Goal: Task Accomplishment & Management: Manage account settings

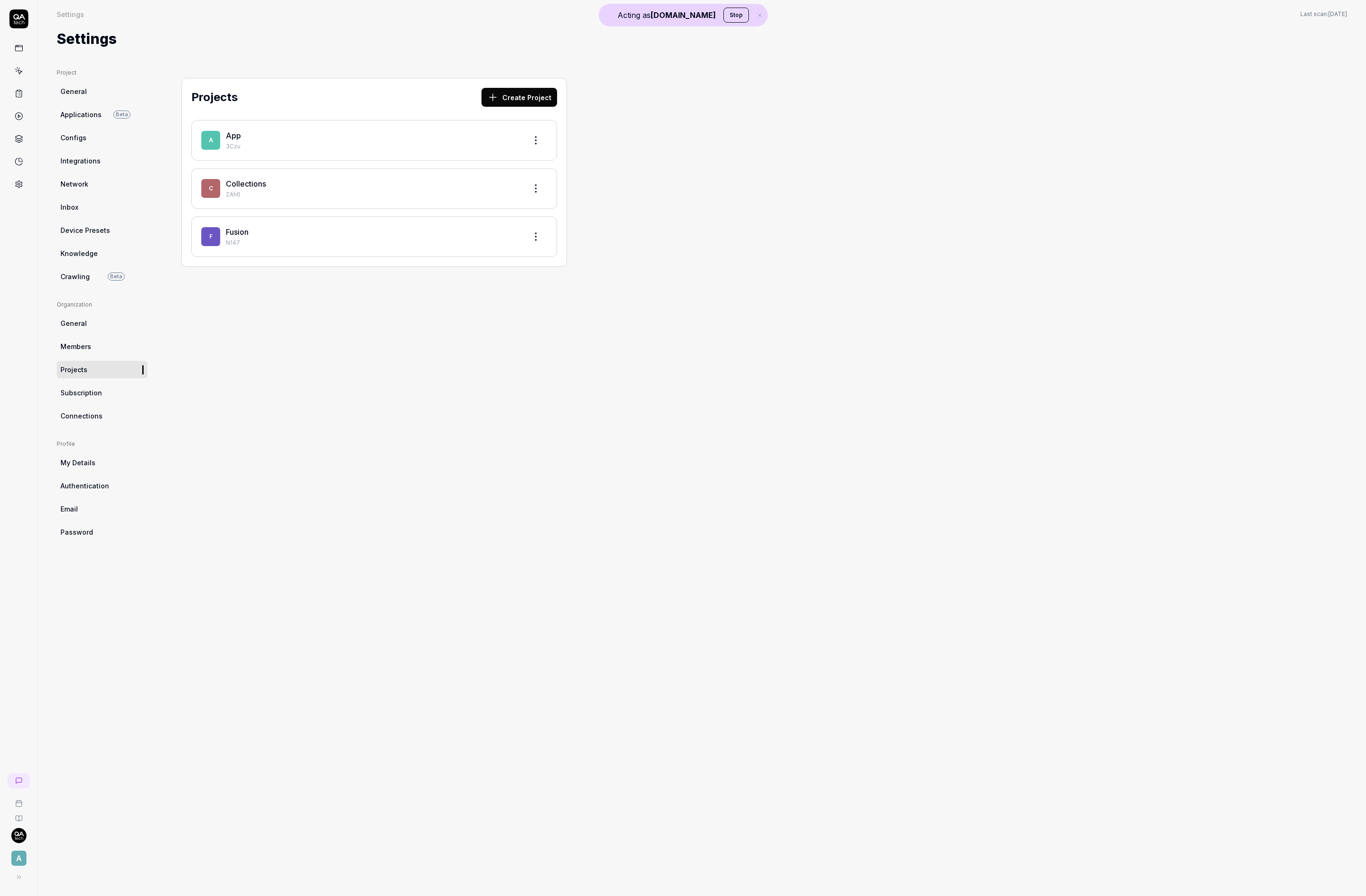
click at [244, 234] on link "Fusion" at bounding box center [237, 232] width 23 height 10
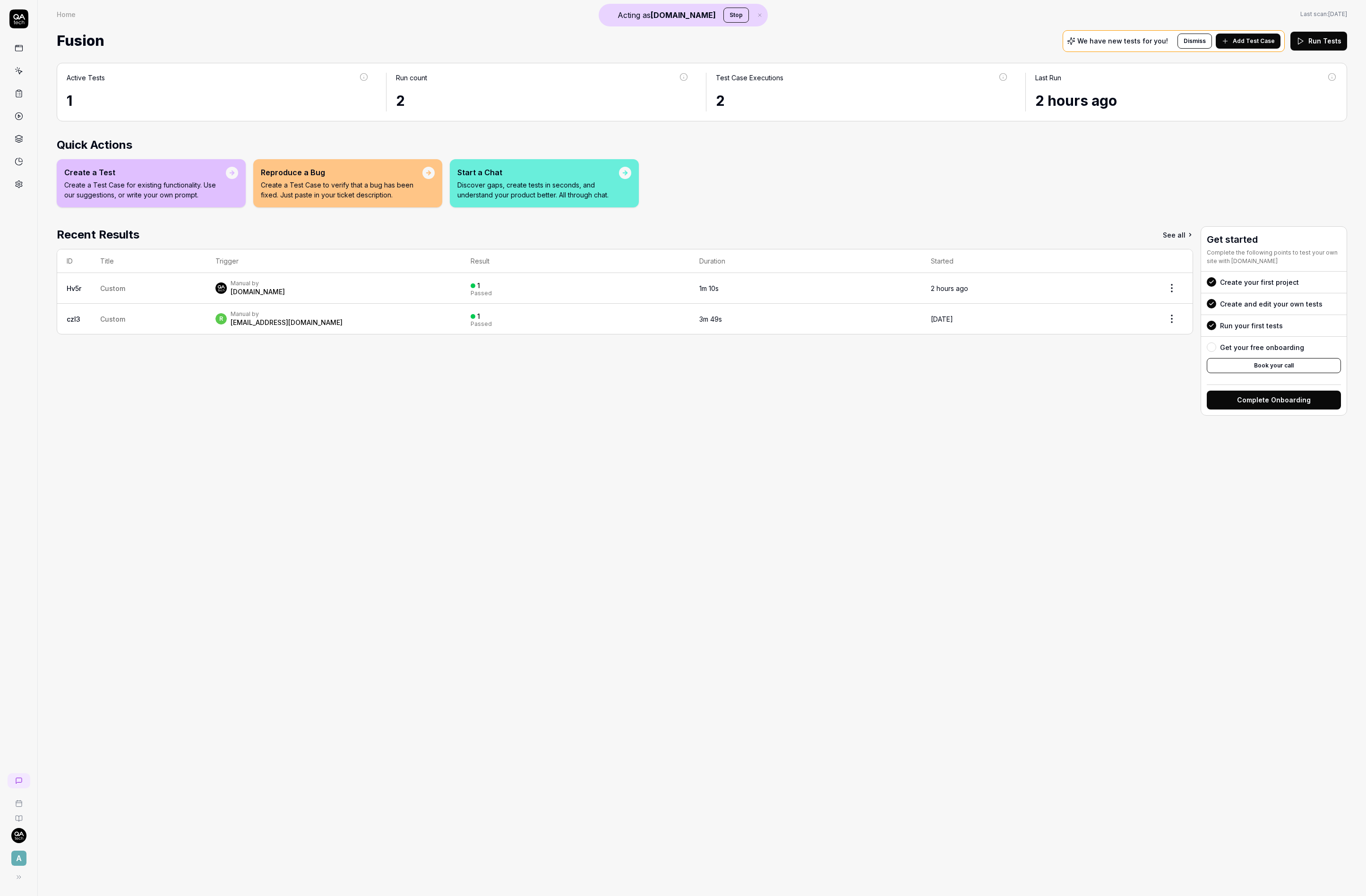
click at [13, 180] on link at bounding box center [18, 184] width 17 height 17
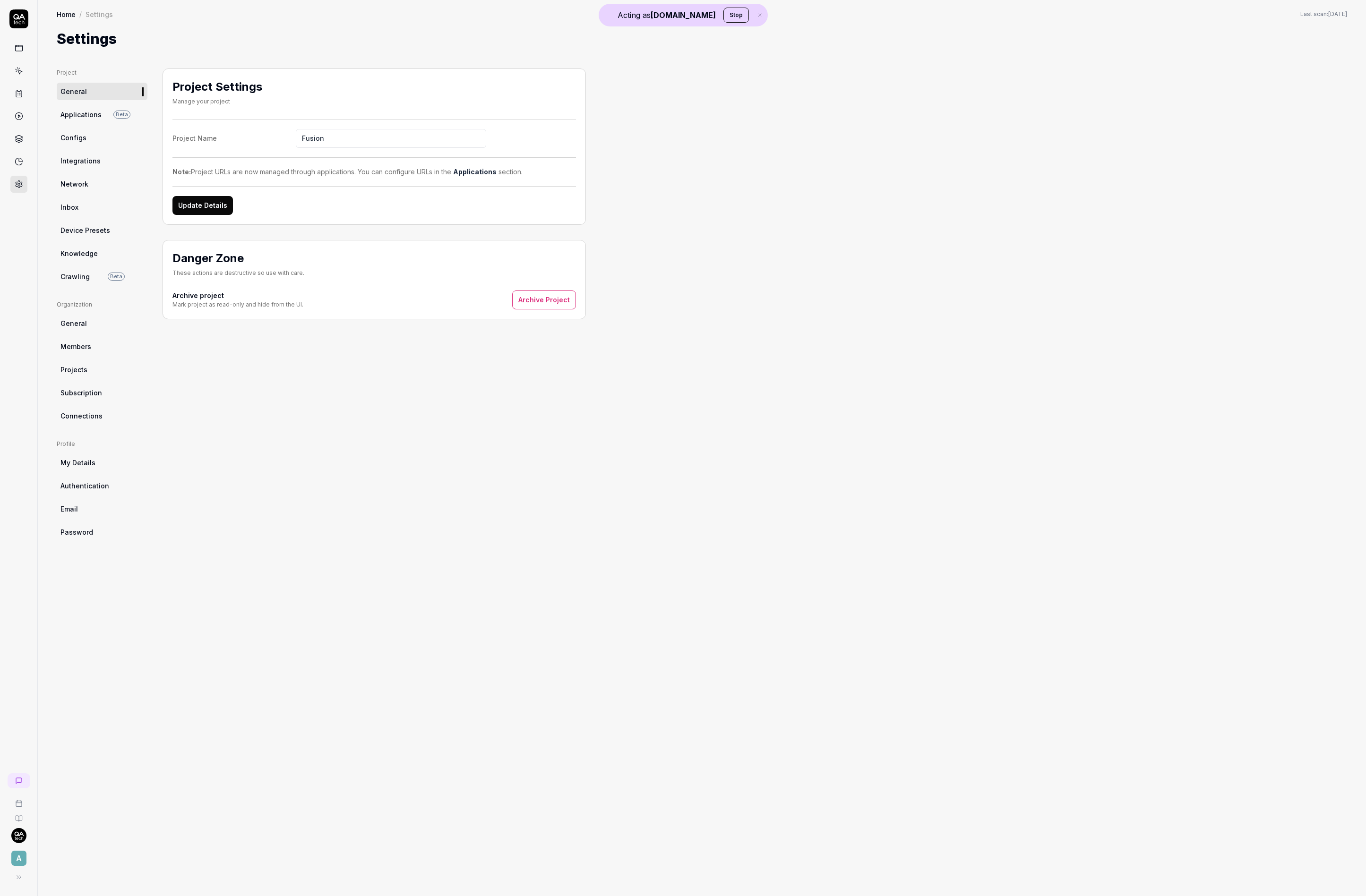
click at [93, 141] on link "Configs" at bounding box center [102, 138] width 91 height 18
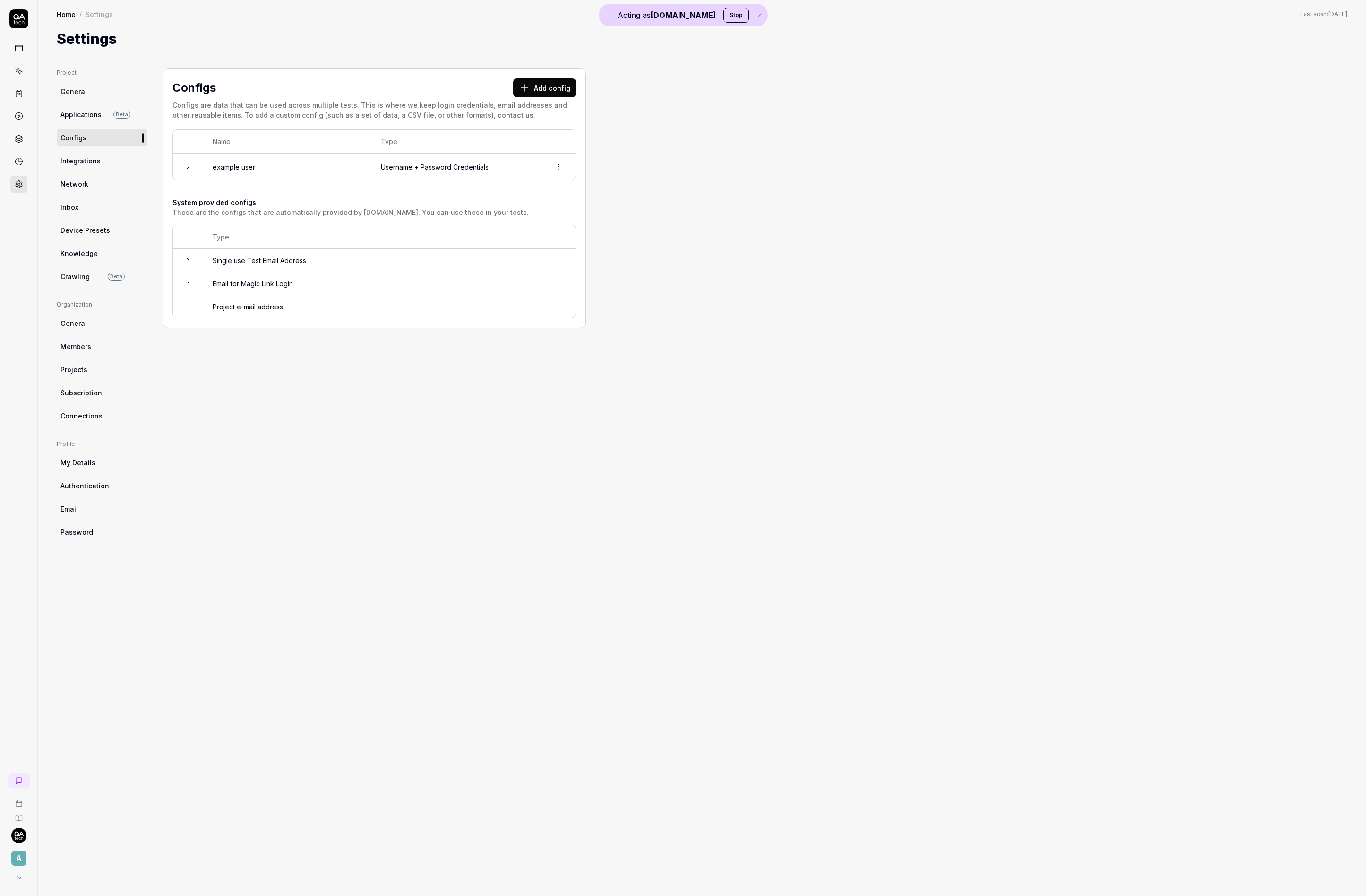
click at [522, 93] on button "Add config" at bounding box center [544, 88] width 63 height 19
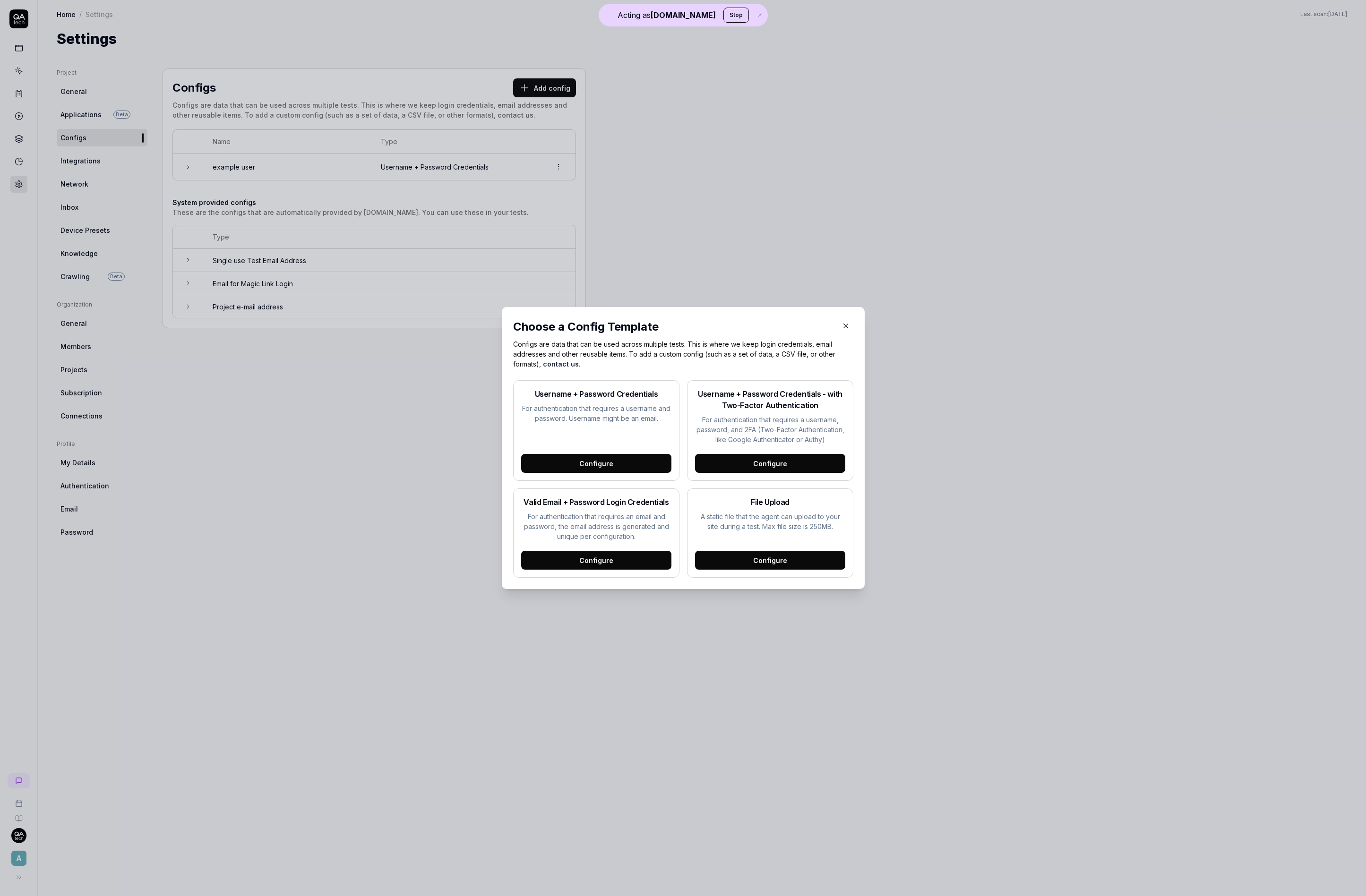
click at [603, 559] on div "Configure" at bounding box center [596, 561] width 150 height 19
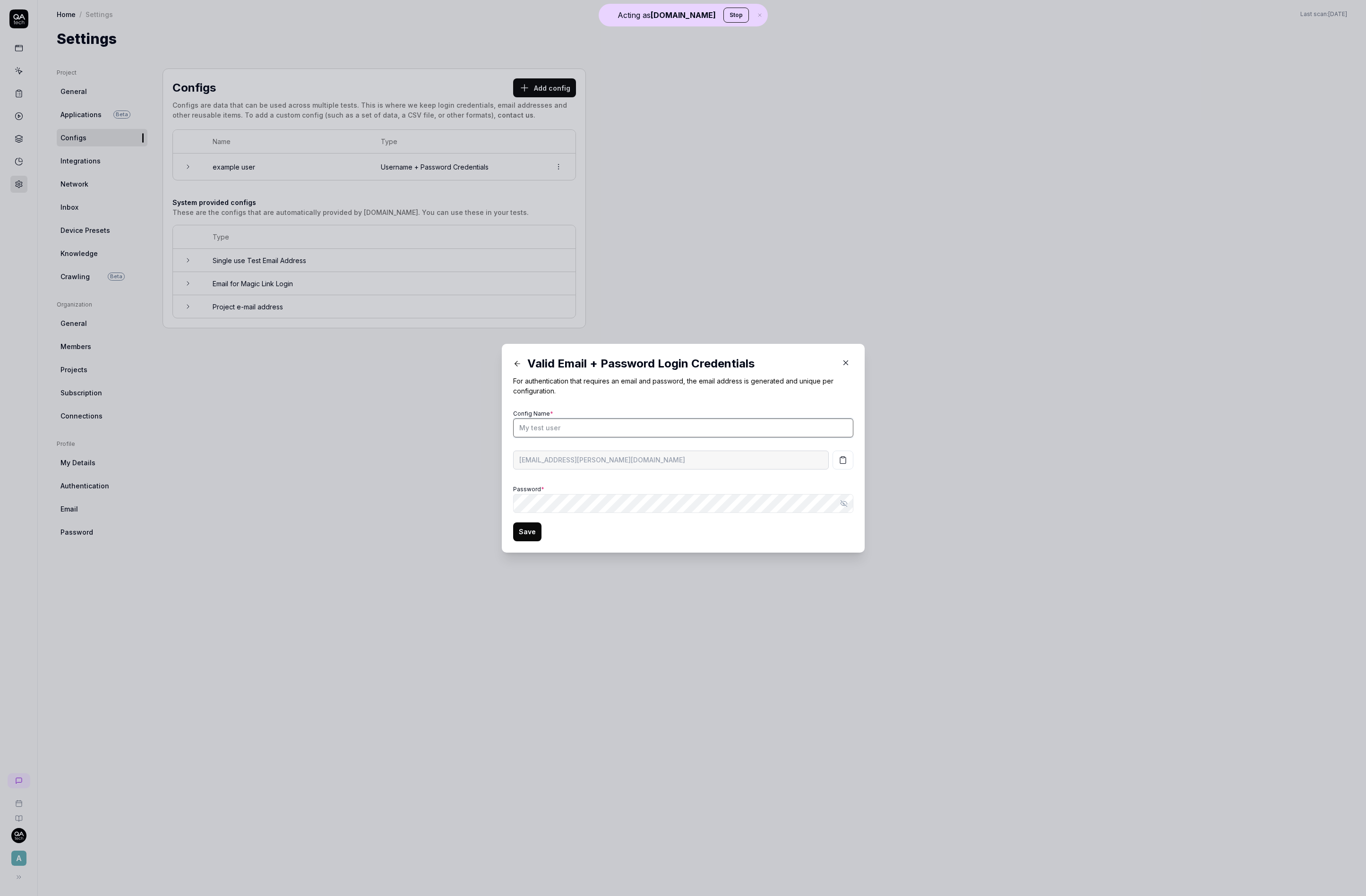
click at [666, 422] on input "Config Name *" at bounding box center [683, 428] width 340 height 19
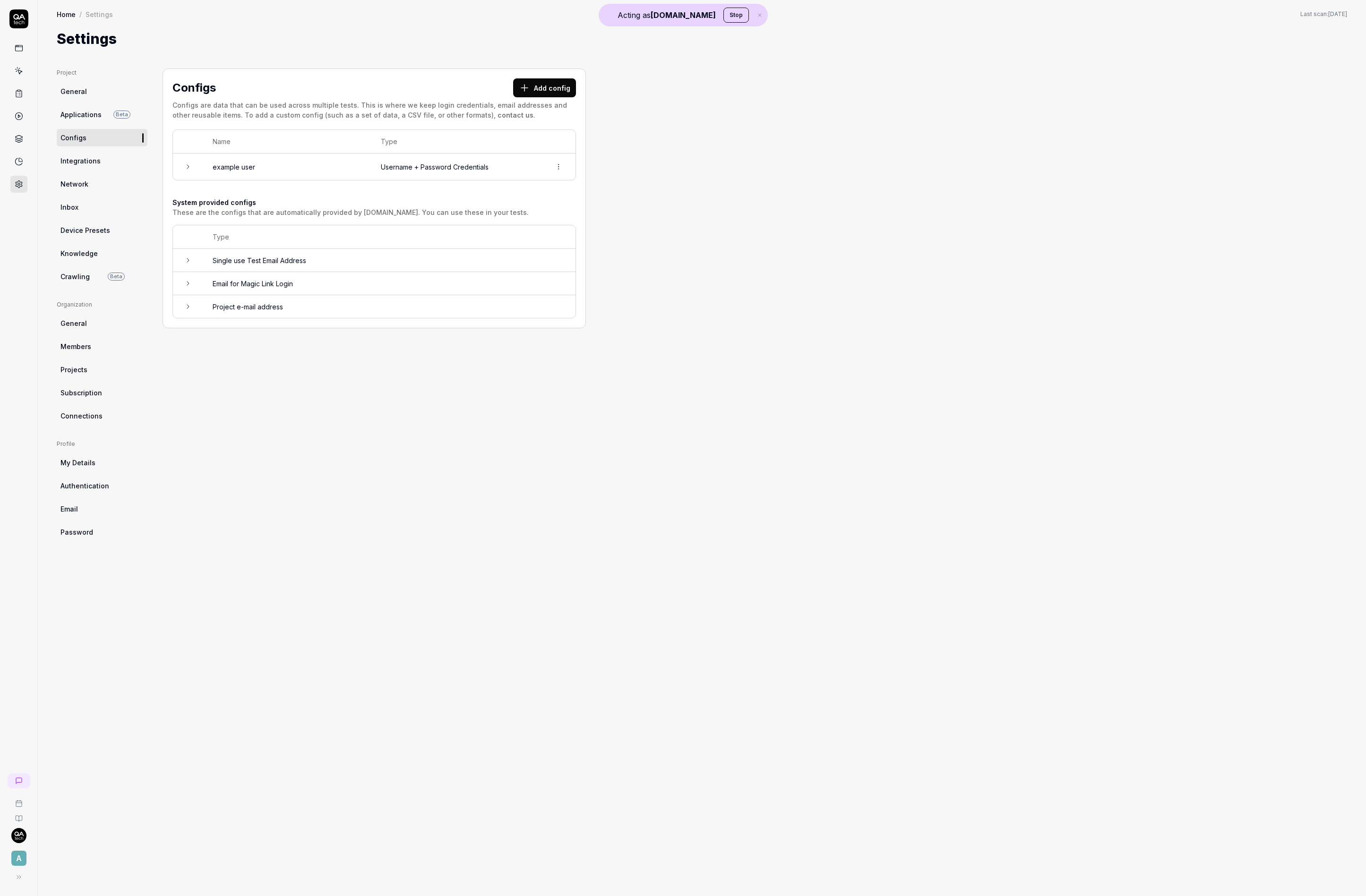
click at [513, 82] on div "Configs Add config" at bounding box center [374, 88] width 403 height 19
click at [539, 82] on button "Add config" at bounding box center [544, 88] width 63 height 19
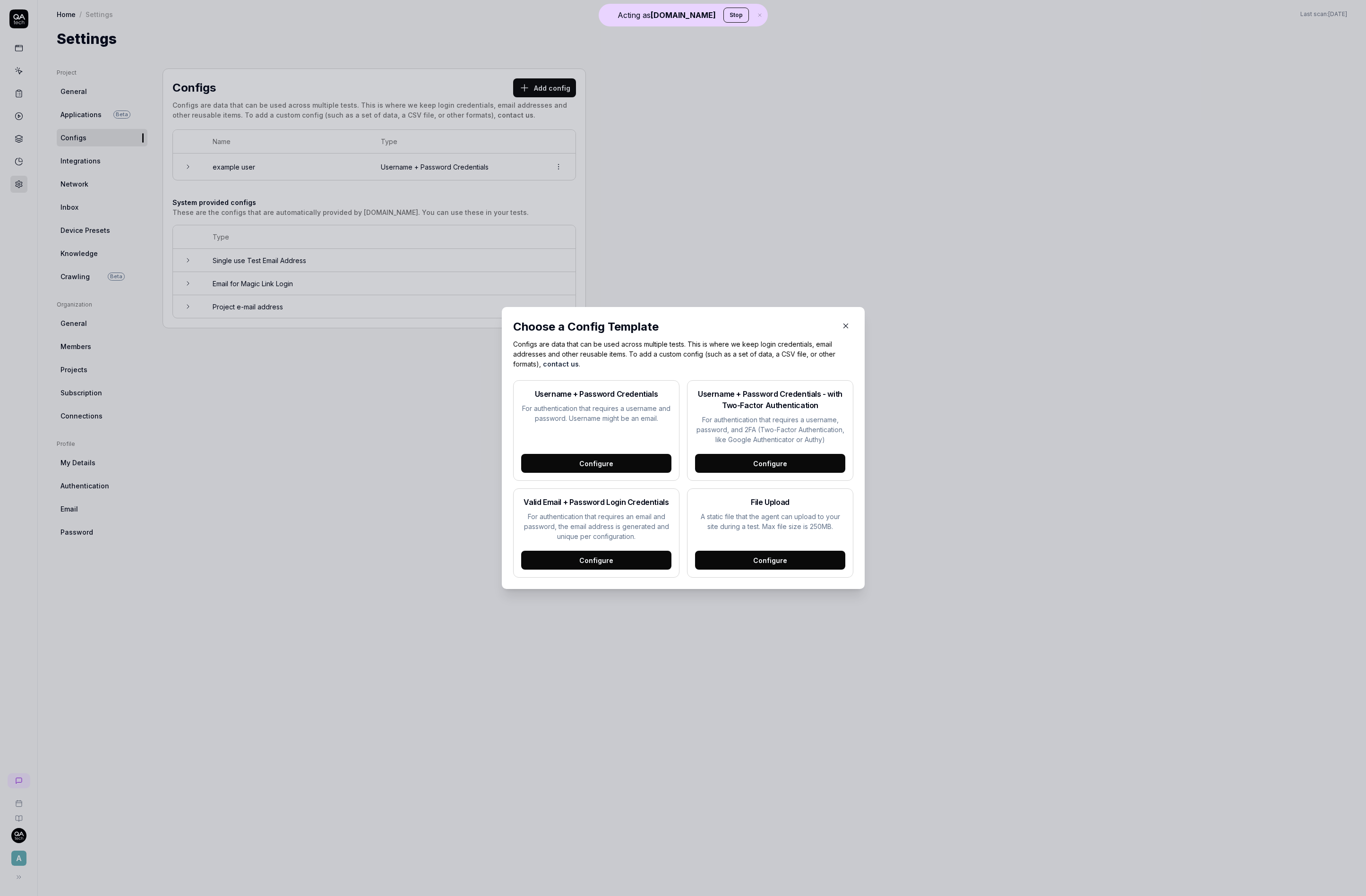
click at [591, 568] on div "Configure" at bounding box center [596, 561] width 150 height 19
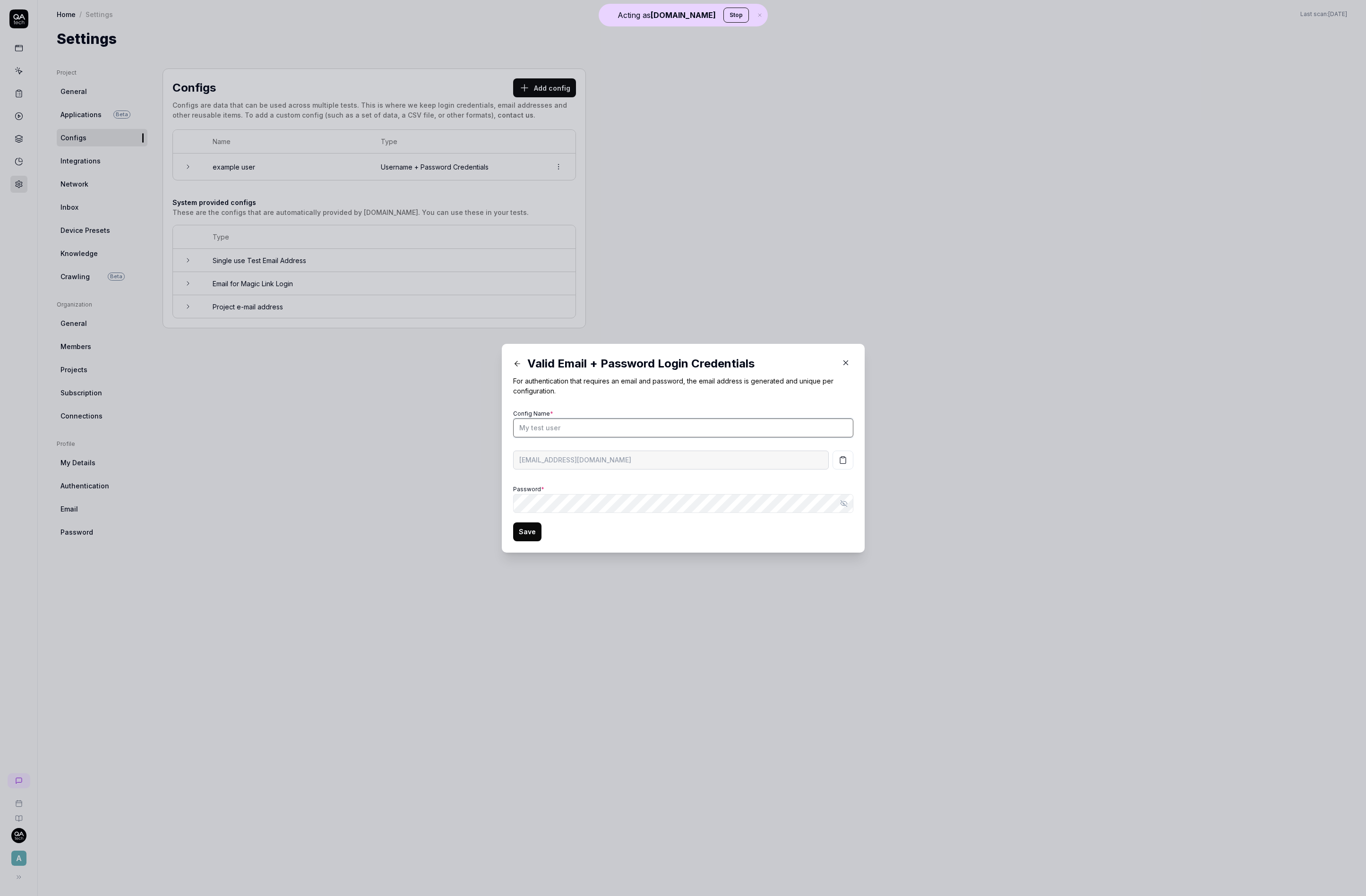
click at [564, 431] on input "Config Name *" at bounding box center [683, 428] width 340 height 19
type input "f"
type input "2fa enabled user"
click at [833, 461] on button "button" at bounding box center [843, 460] width 21 height 19
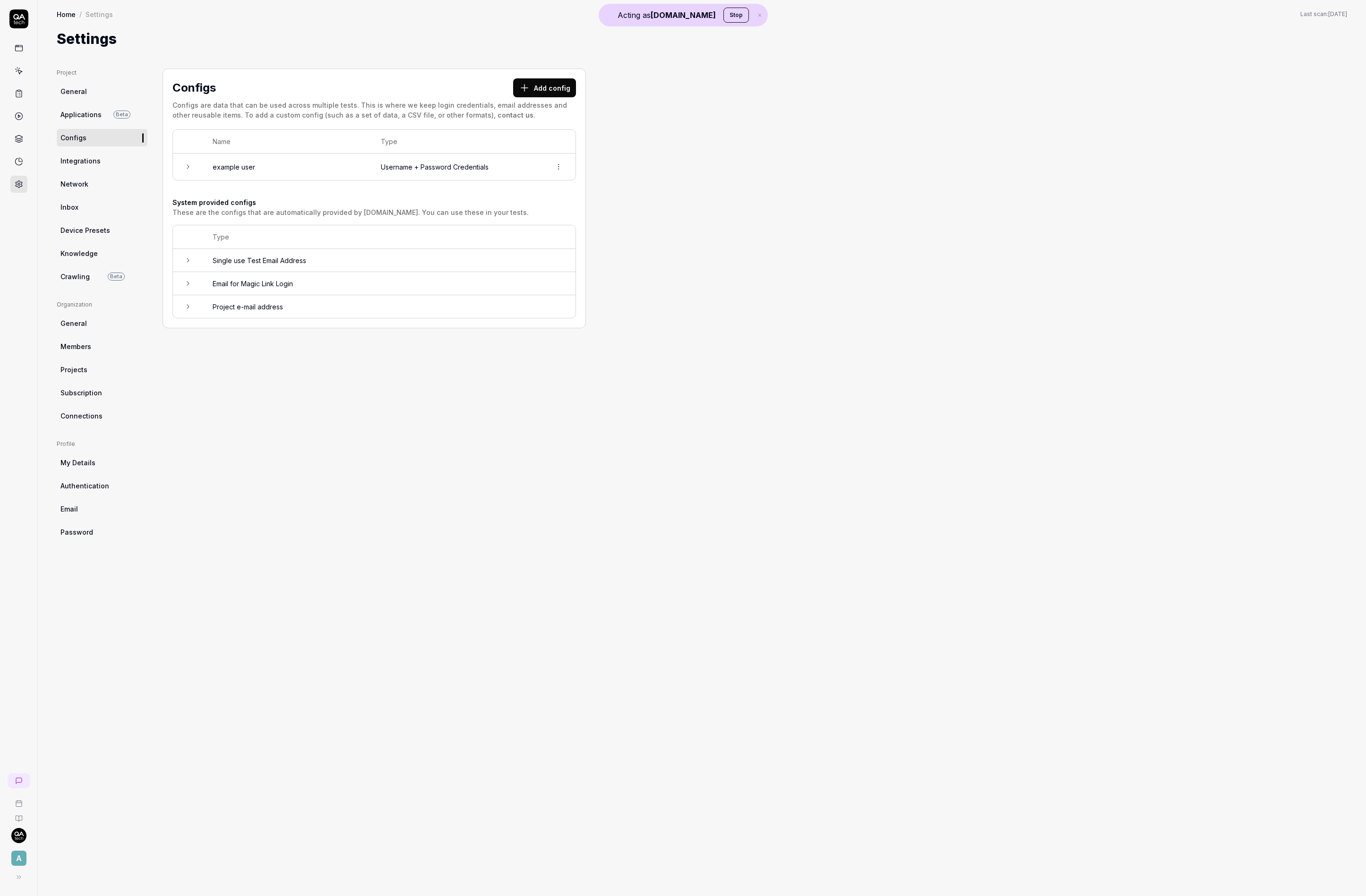
click at [116, 85] on link "General" at bounding box center [102, 91] width 91 height 18
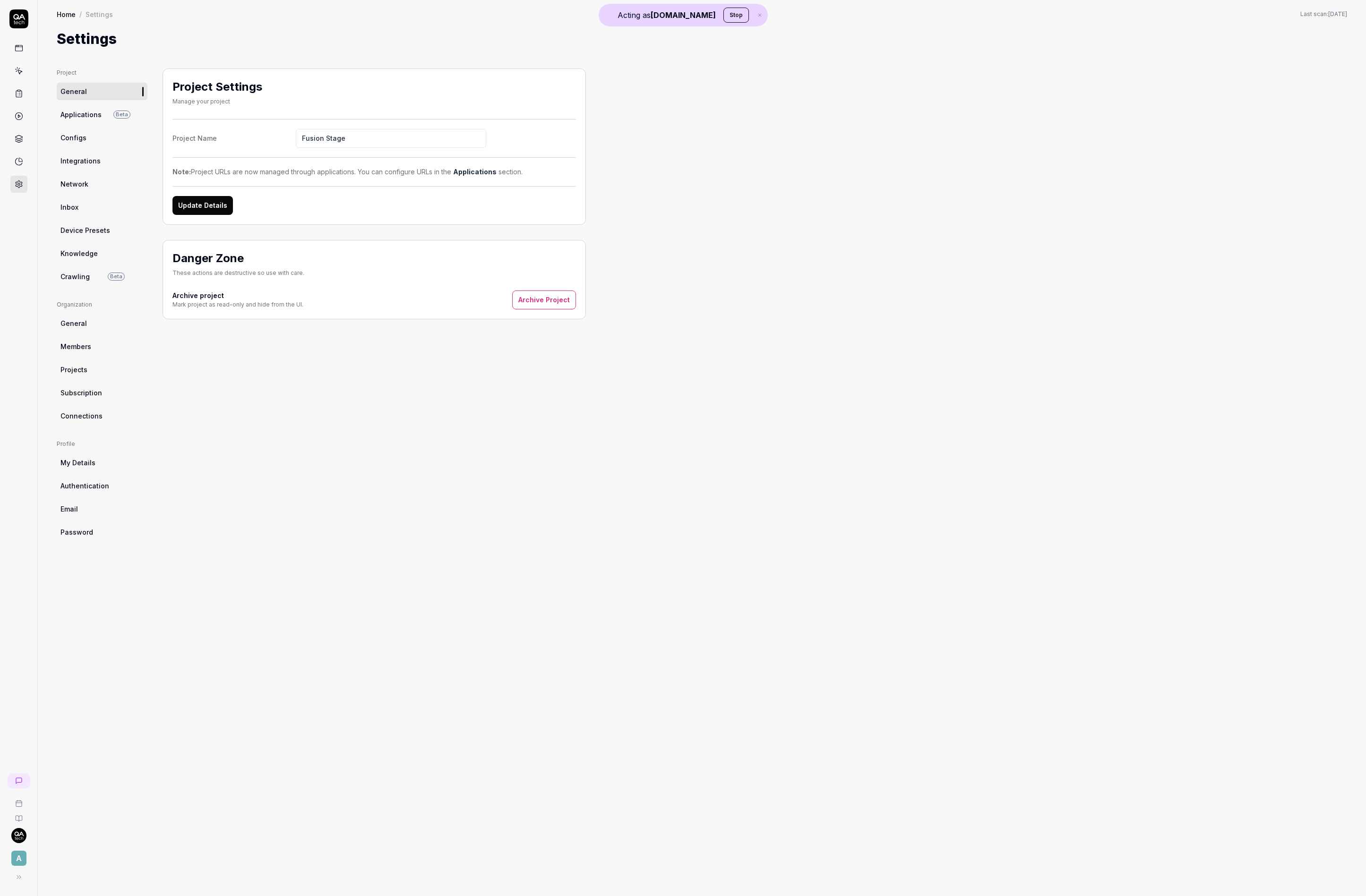
type input "Fusion Stage"
click at [230, 207] on button "Update Details" at bounding box center [202, 205] width 60 height 19
click at [105, 118] on link "Applications Beta" at bounding box center [102, 115] width 91 height 18
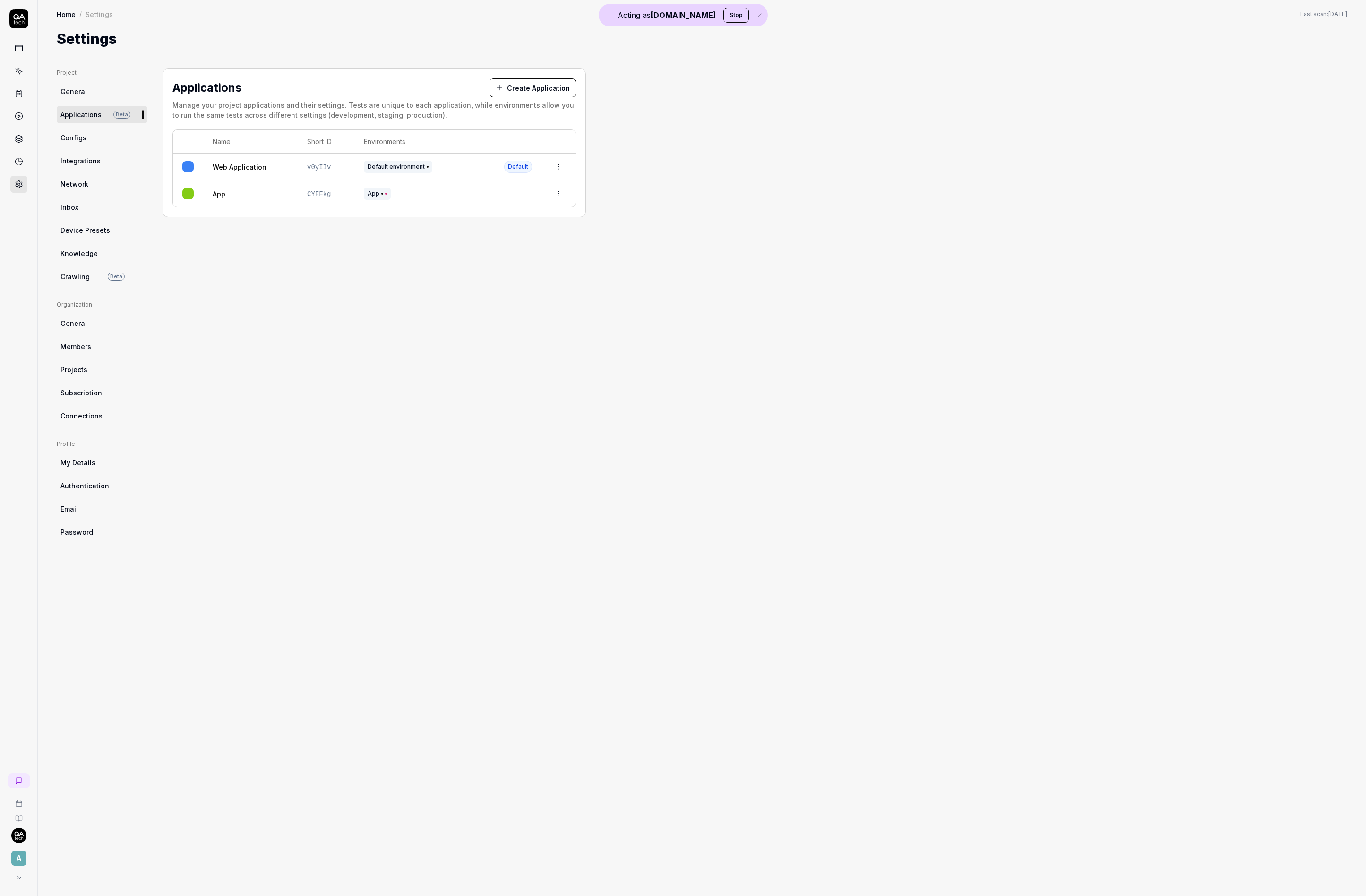
click at [450, 166] on div "Default environment" at bounding box center [424, 166] width 121 height 13
click at [241, 174] on td "Web Application" at bounding box center [250, 167] width 94 height 27
click at [240, 166] on link "Web Application" at bounding box center [239, 166] width 54 height 10
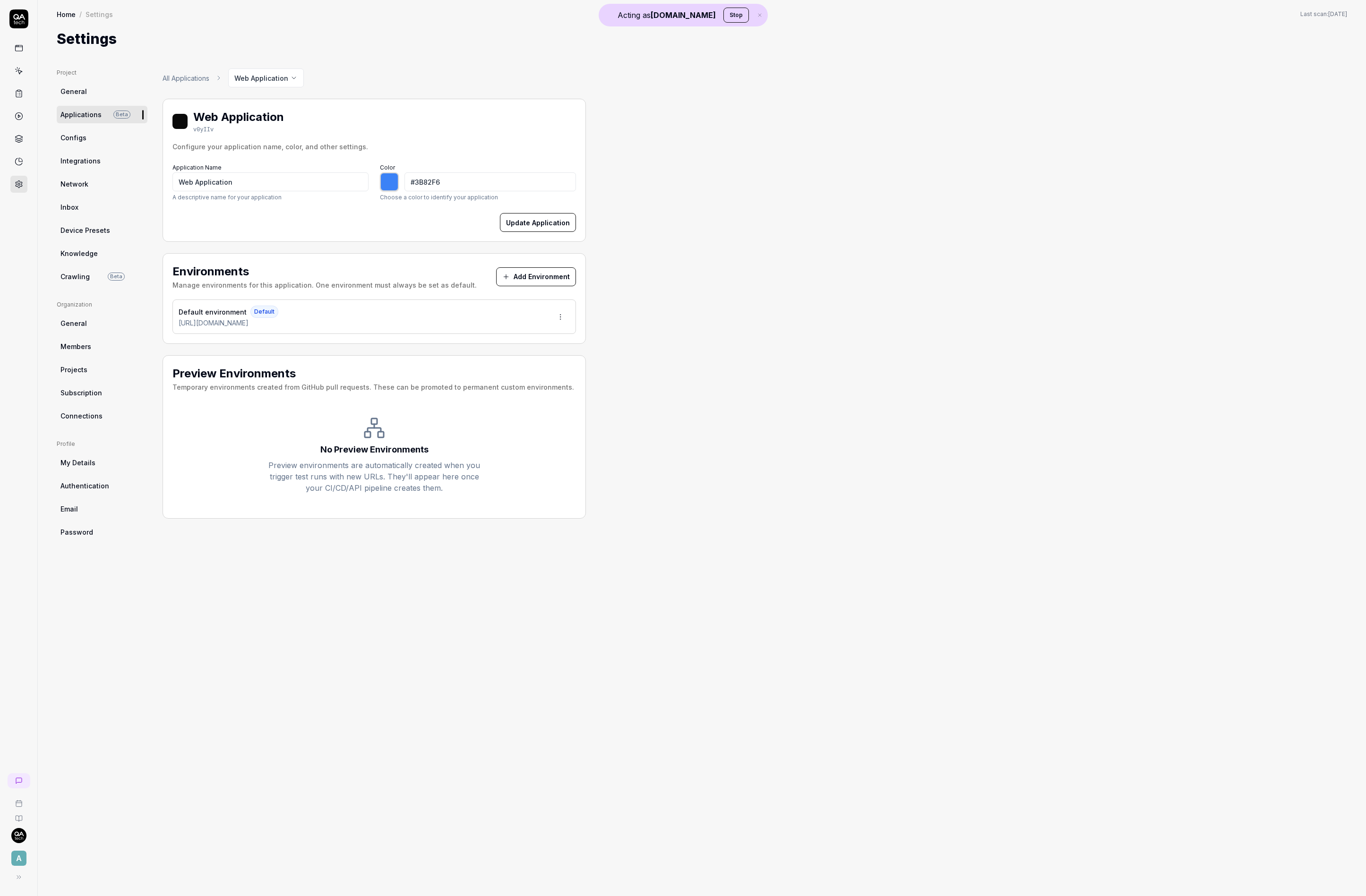
type input "*******"
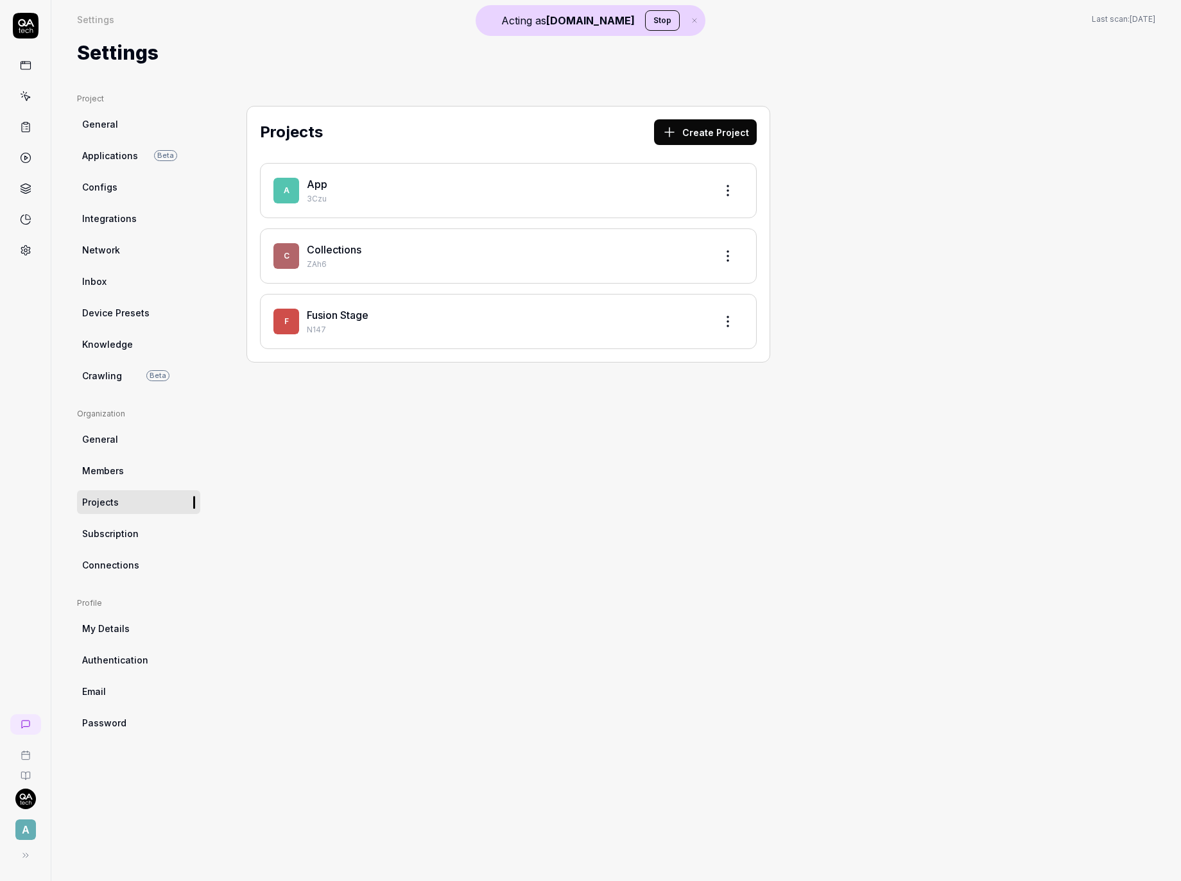
click at [108, 250] on span "Network" at bounding box center [101, 249] width 38 height 13
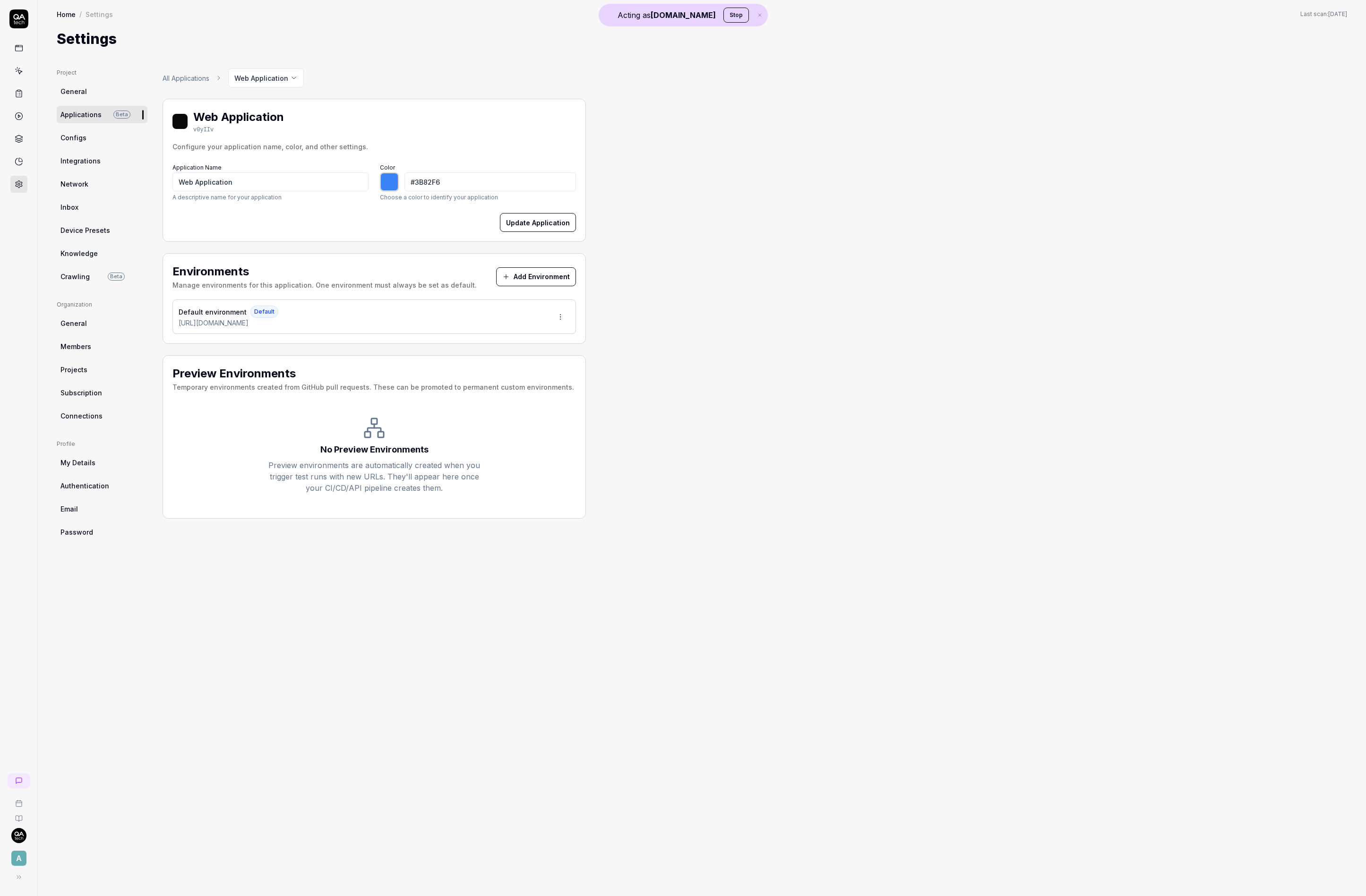
type input "*******"
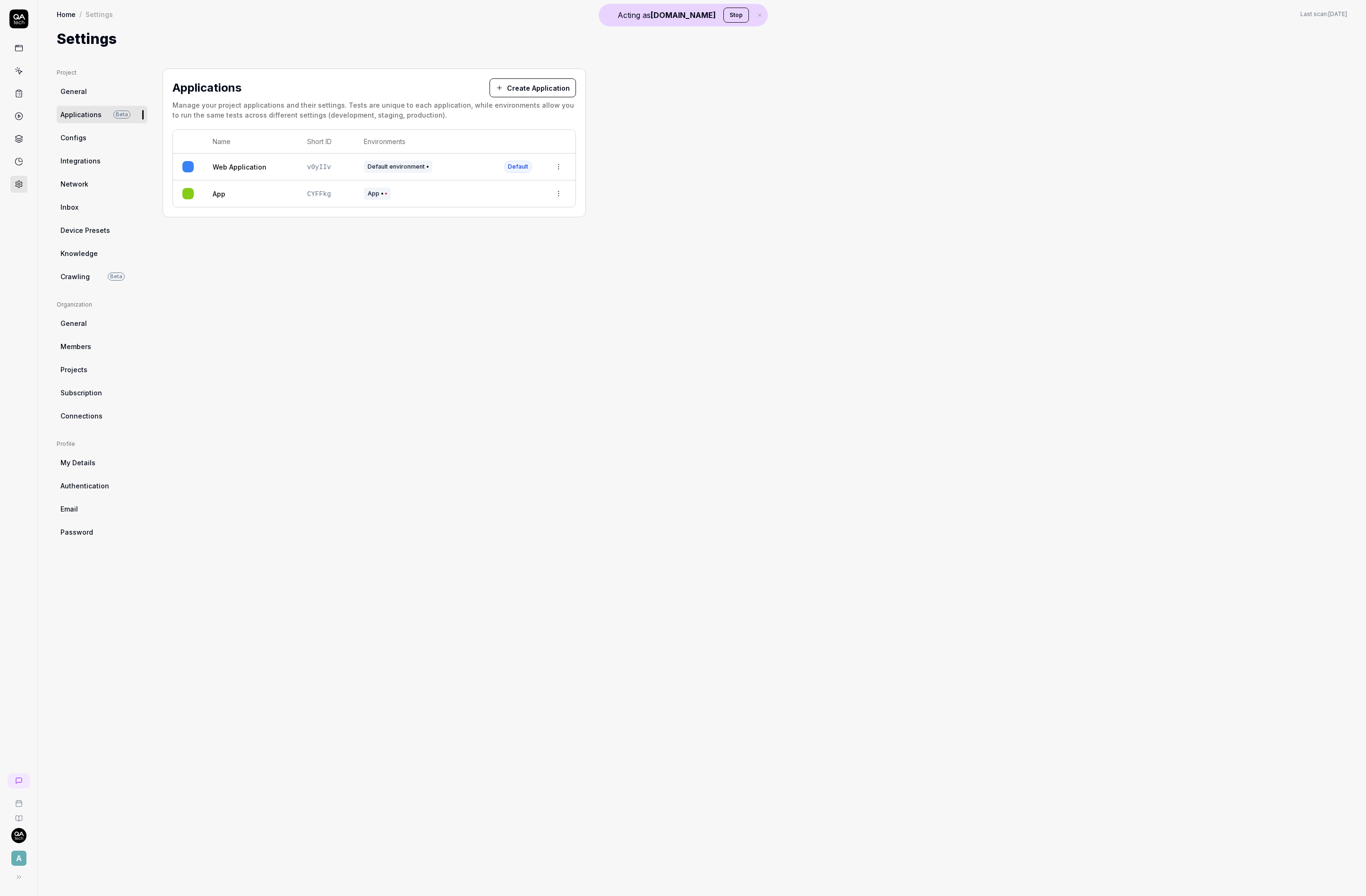
click at [102, 182] on link "Network" at bounding box center [102, 184] width 91 height 18
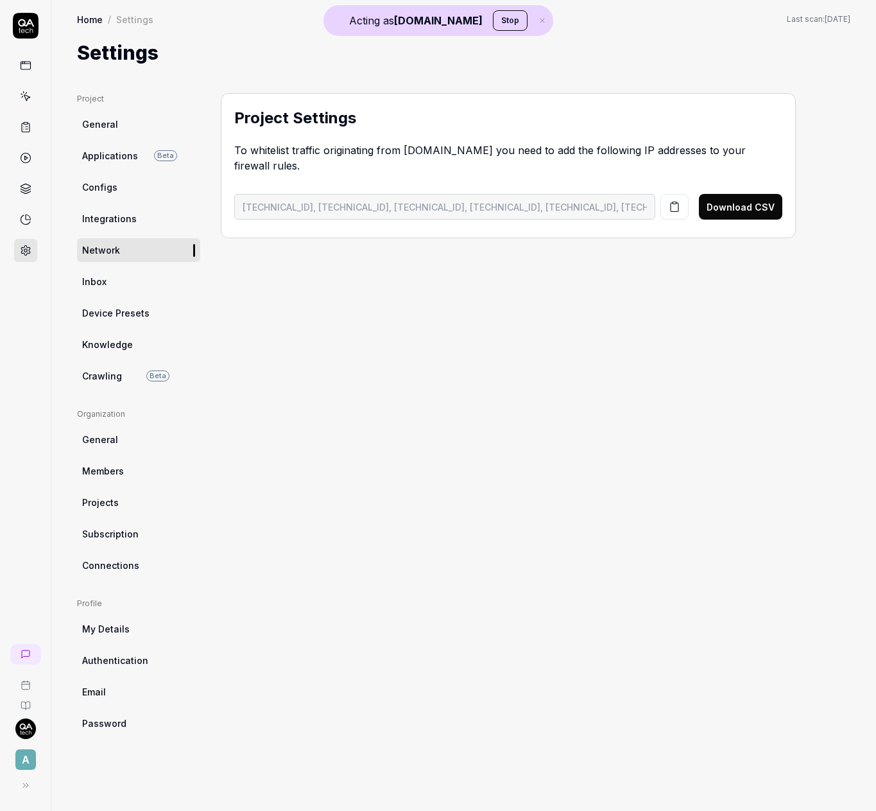
click at [537, 19] on icon "button" at bounding box center [543, 21] width 12 height 8
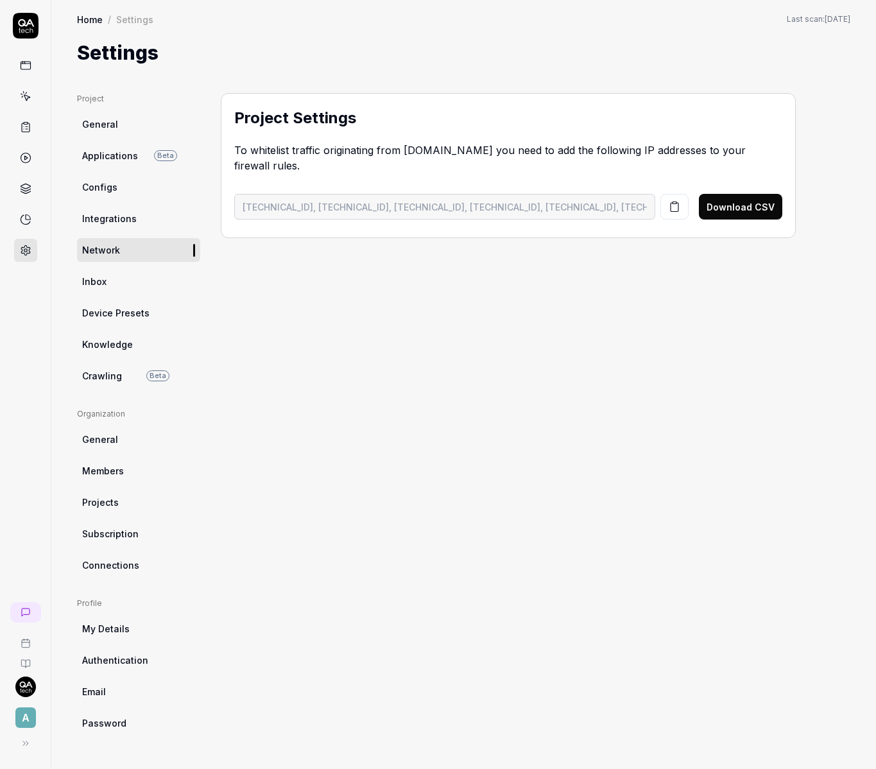
click at [350, 24] on div "Home / Settings Last scan: [DATE]" at bounding box center [464, 19] width 774 height 13
